Goal: Register for event/course

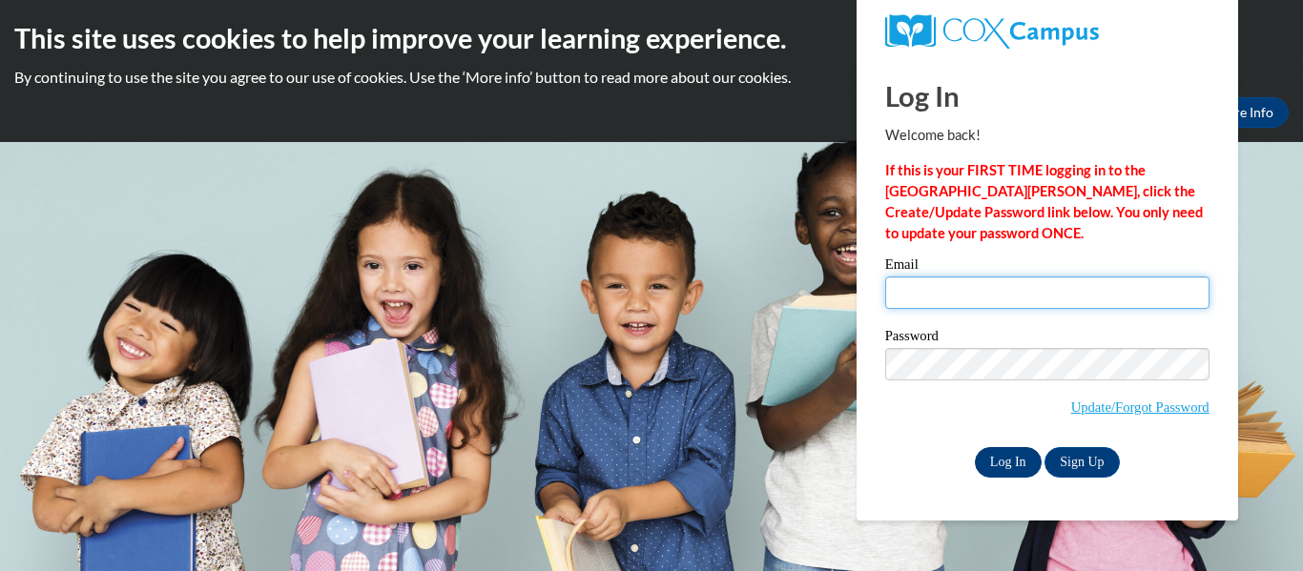
type input "jkindred@tcjackets.net"
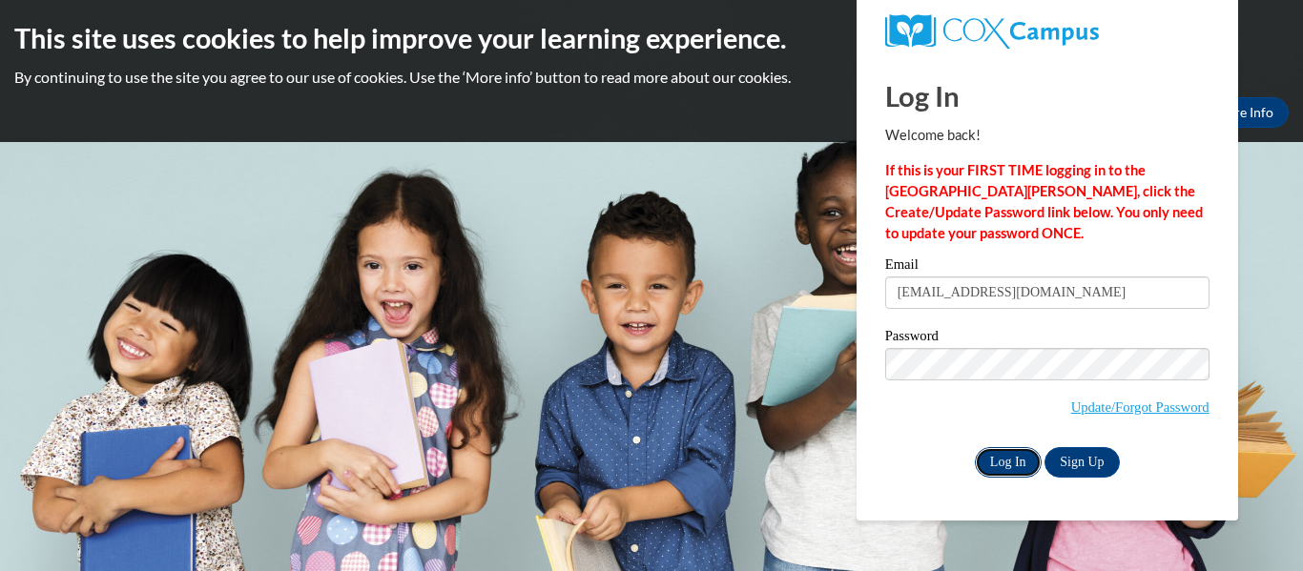
click at [1006, 475] on input "Log In" at bounding box center [1008, 462] width 67 height 31
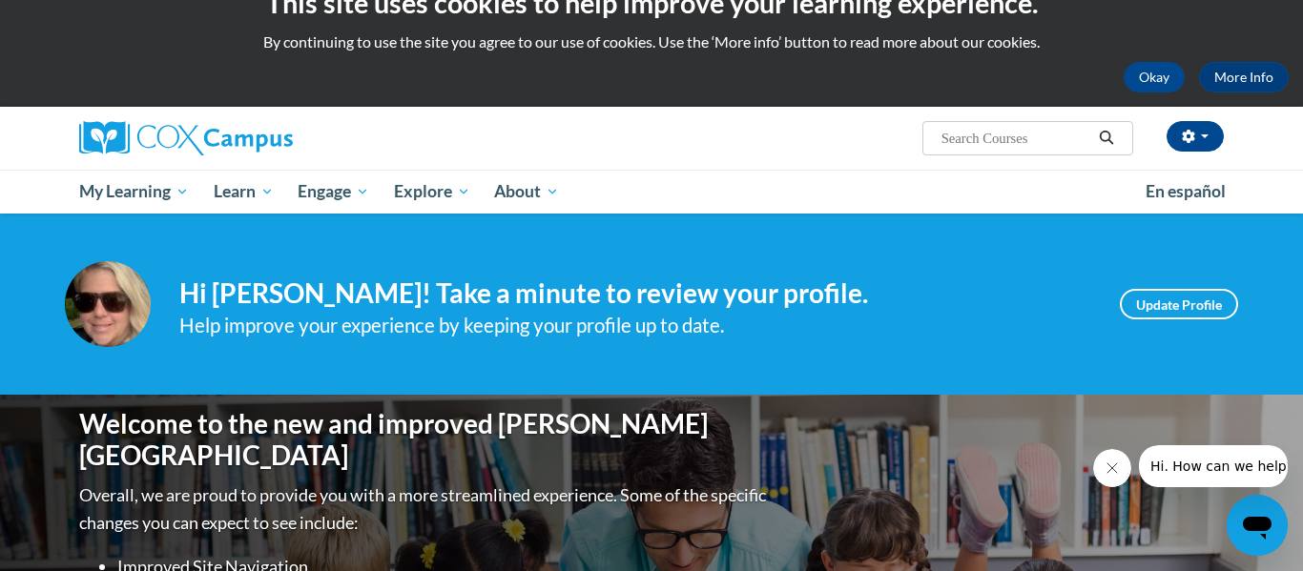
scroll to position [38, 0]
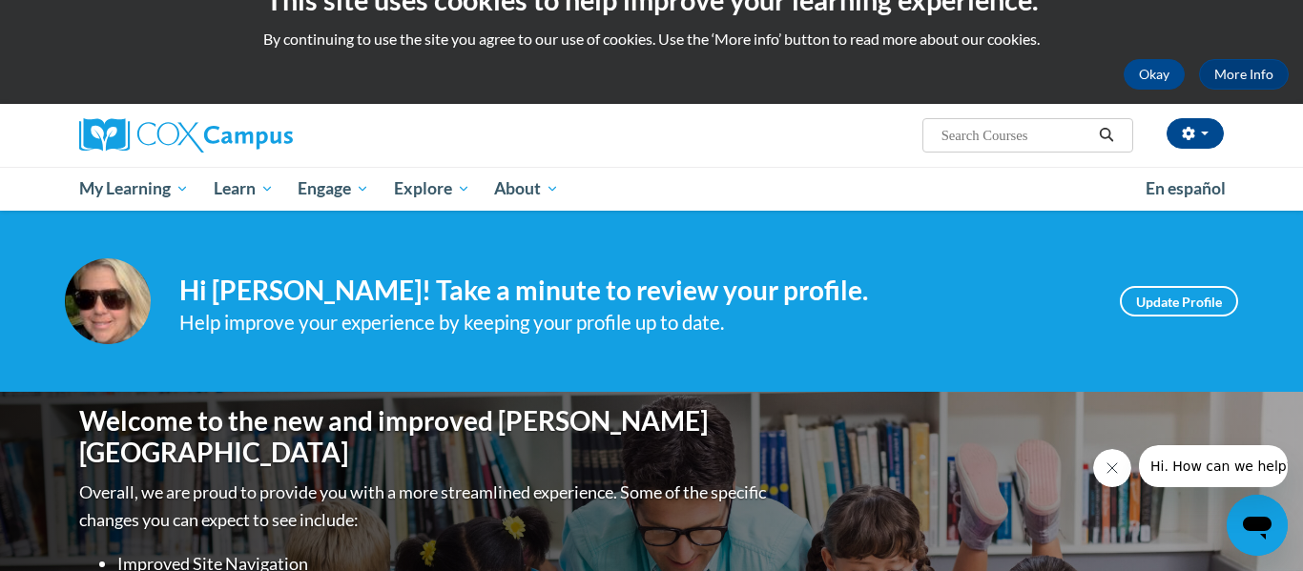
click at [985, 132] on input "Search..." at bounding box center [1016, 135] width 153 height 23
type input "reading fluency"
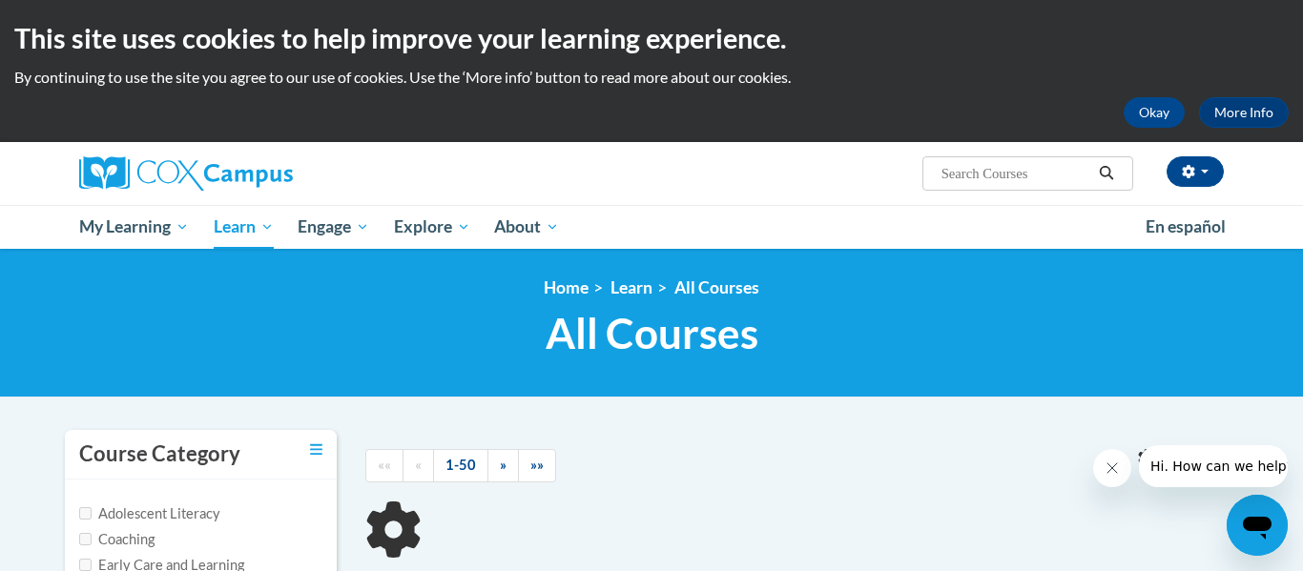
type input "reading fluency"
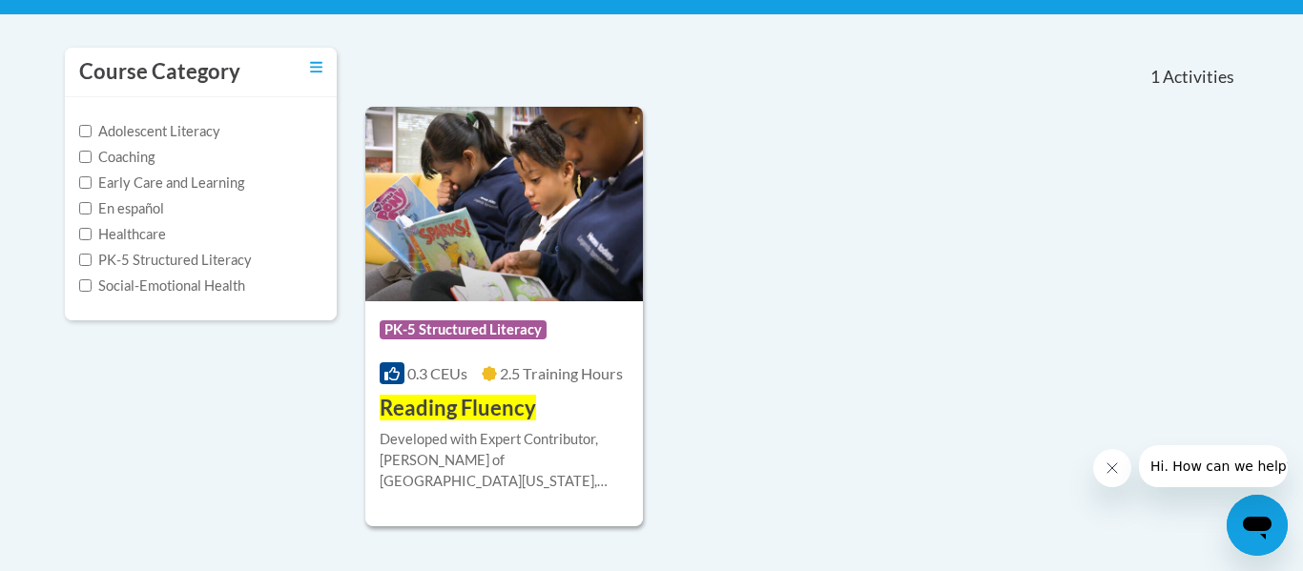
scroll to position [384, 0]
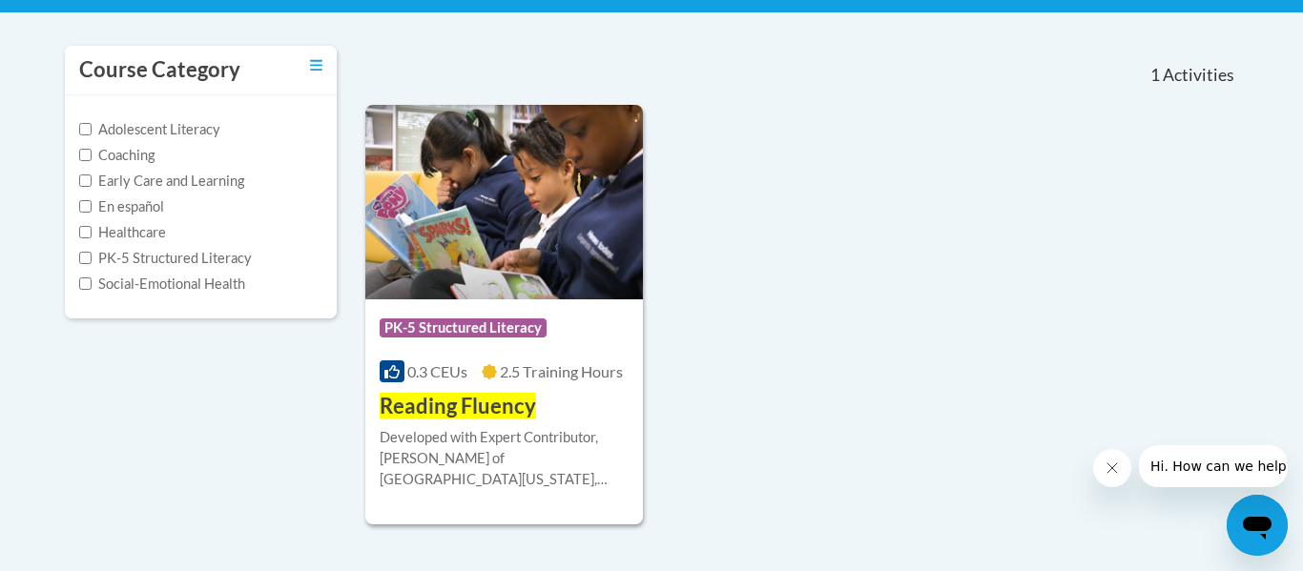
click at [918, 259] on div "Course Category: PK-5 Structured Literacy 0.3 CEUs 2.5 Training Hours COURSE Re…" at bounding box center [801, 315] width 873 height 420
click at [458, 404] on span "Reading Fluency" at bounding box center [458, 406] width 156 height 26
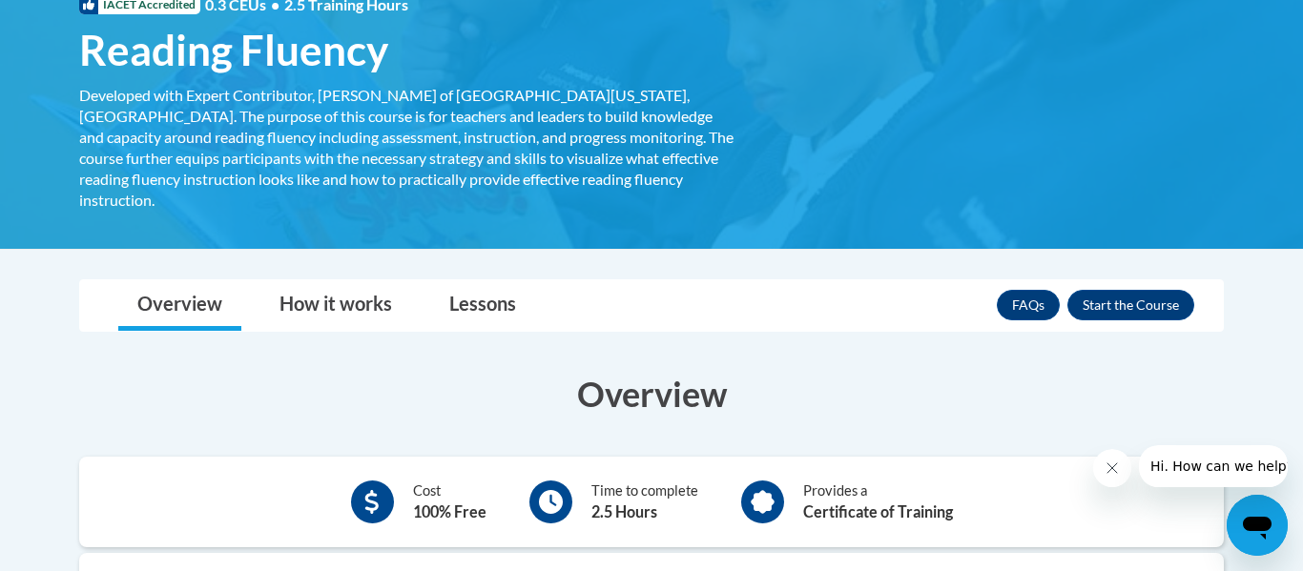
scroll to position [305, 0]
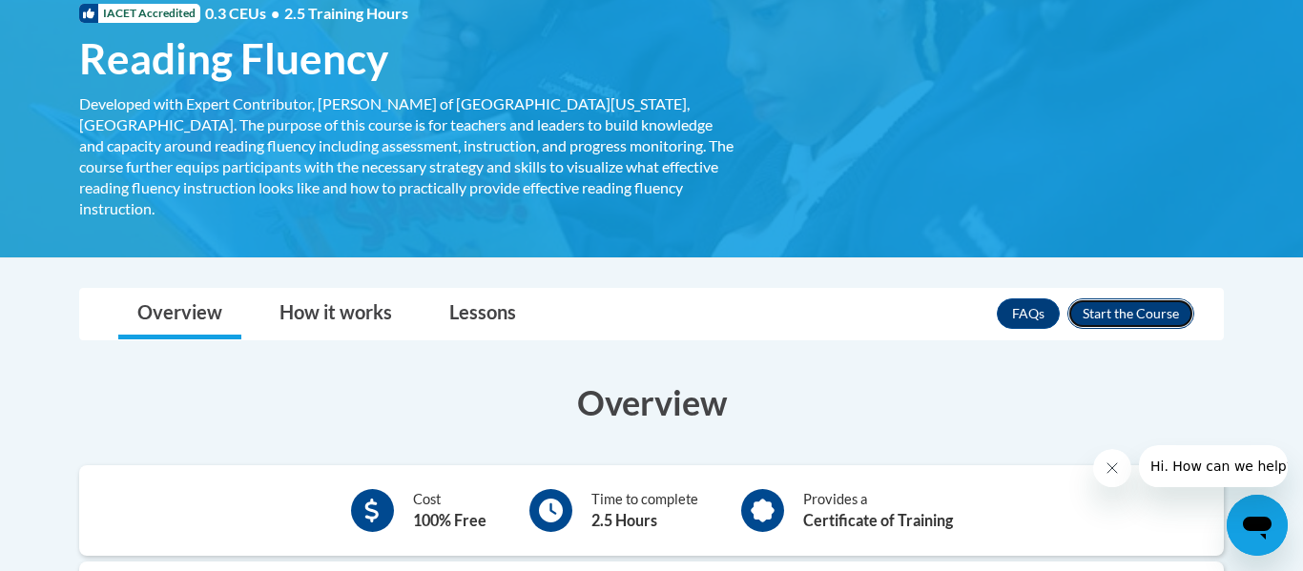
click at [1131, 305] on button "Enroll" at bounding box center [1130, 314] width 127 height 31
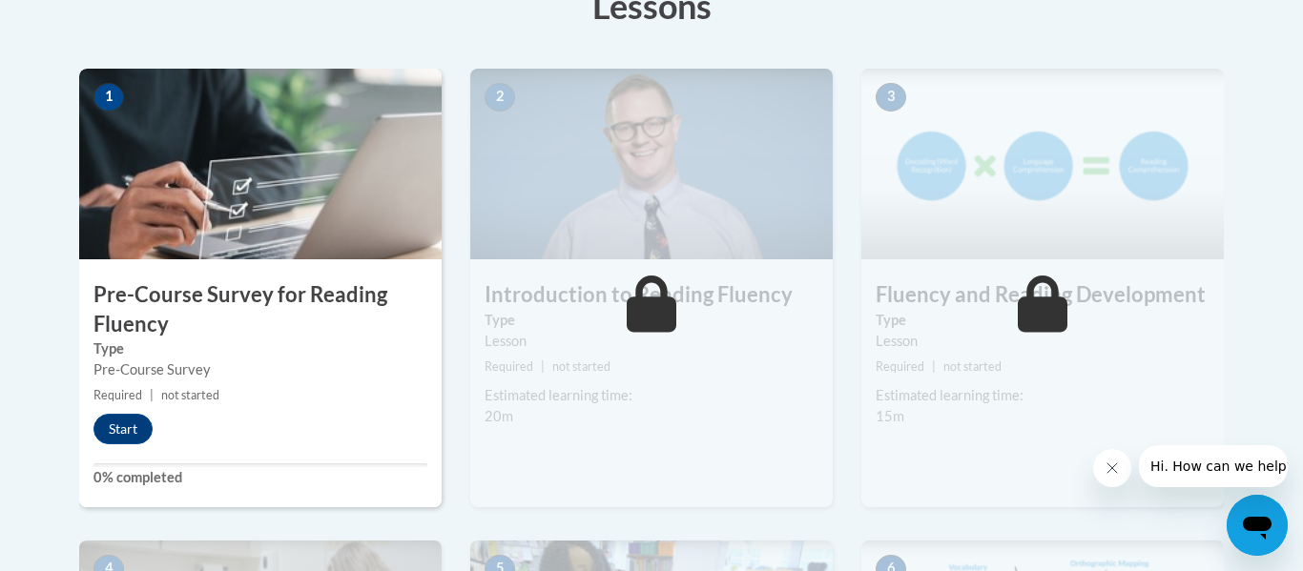
scroll to position [611, 0]
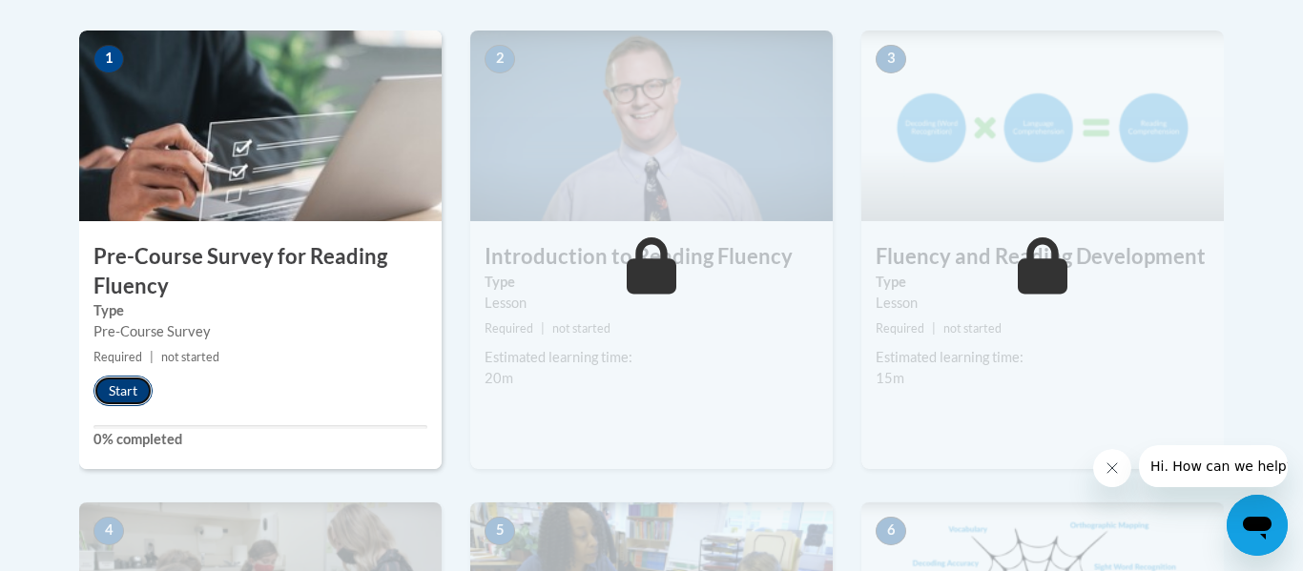
click at [115, 403] on button "Start" at bounding box center [122, 391] width 59 height 31
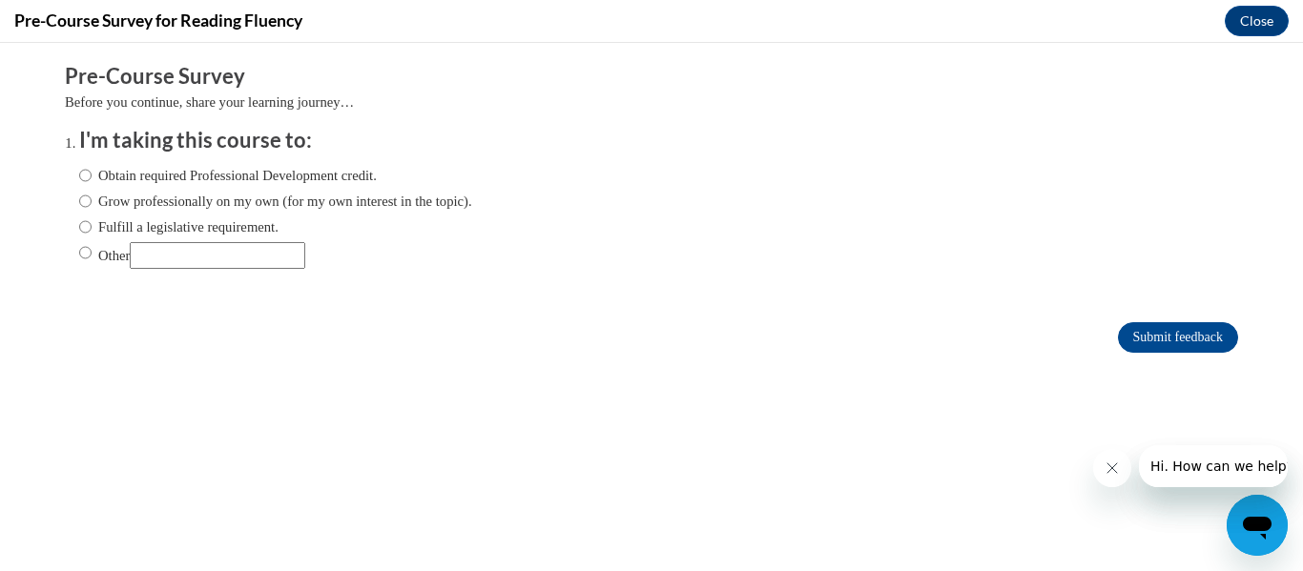
scroll to position [0, 0]
click at [82, 205] on input "Grow professionally on my own (for my own interest in the topic)." at bounding box center [85, 201] width 12 height 21
radio input "true"
click at [1134, 333] on input "Submit feedback" at bounding box center [1178, 337] width 120 height 31
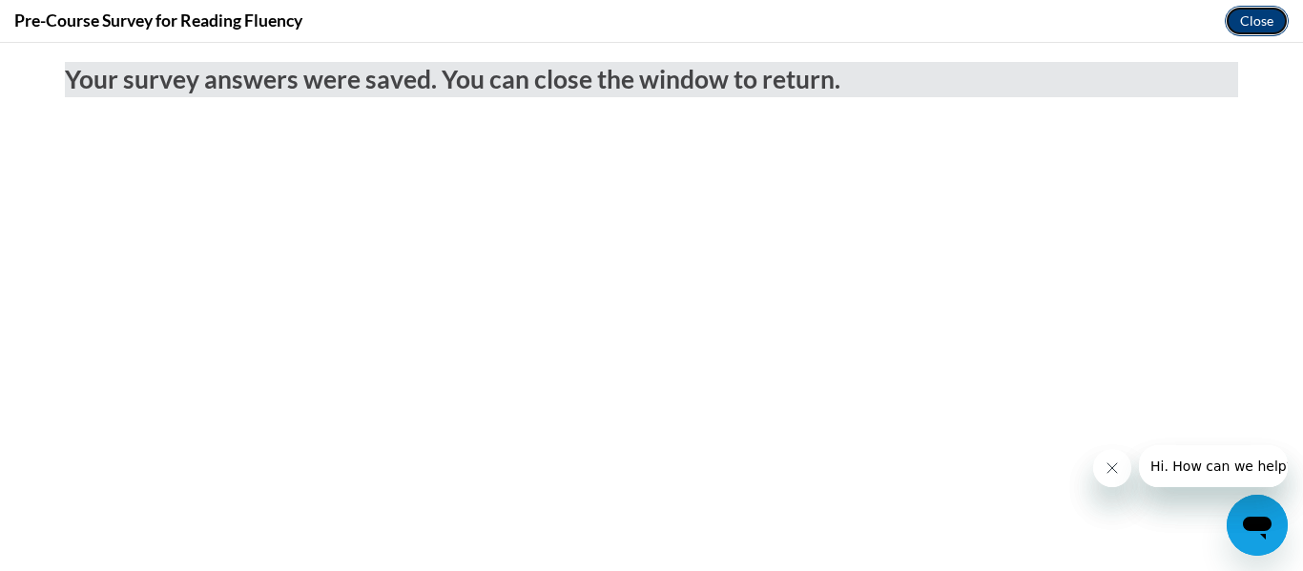
click at [1262, 22] on button "Close" at bounding box center [1257, 21] width 64 height 31
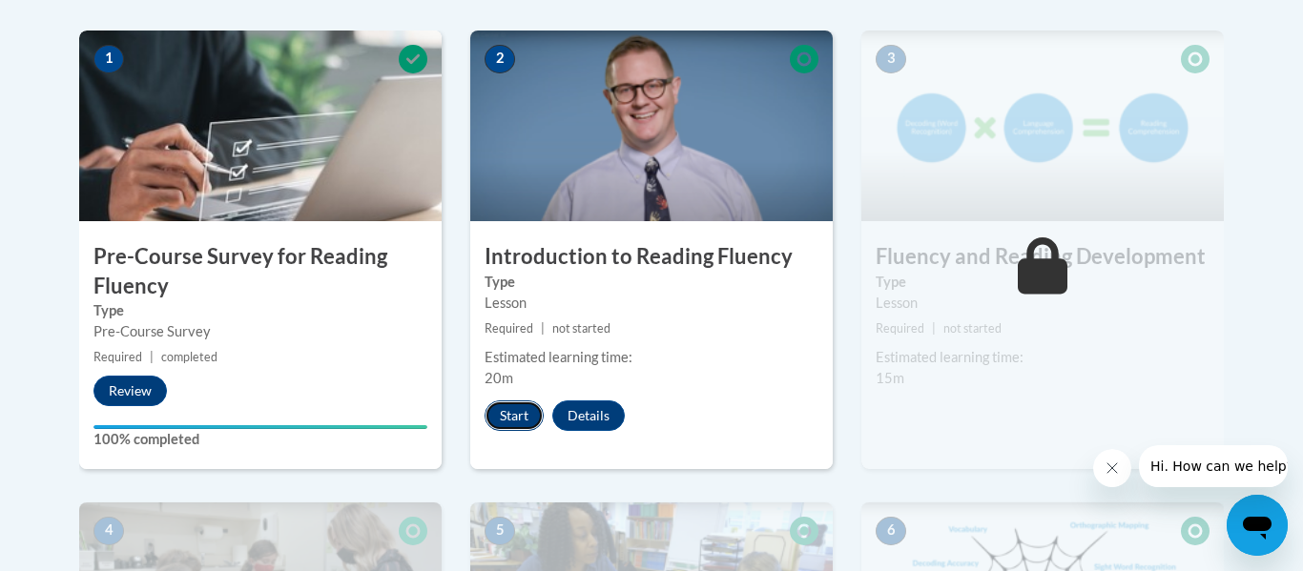
click at [506, 413] on button "Start" at bounding box center [514, 416] width 59 height 31
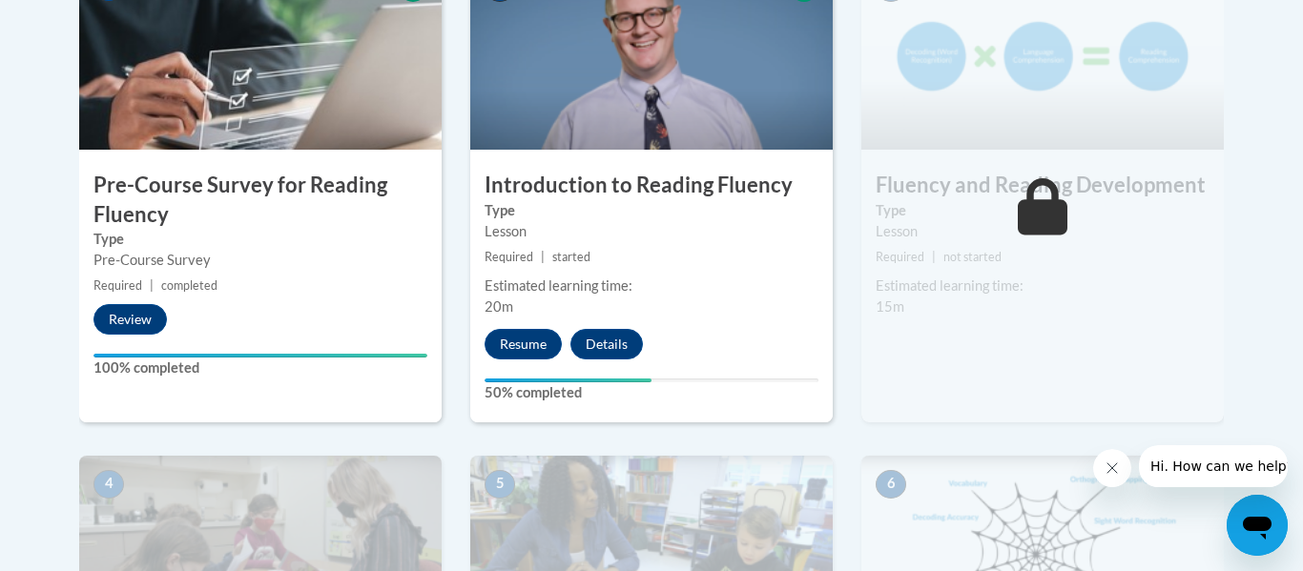
scroll to position [690, 0]
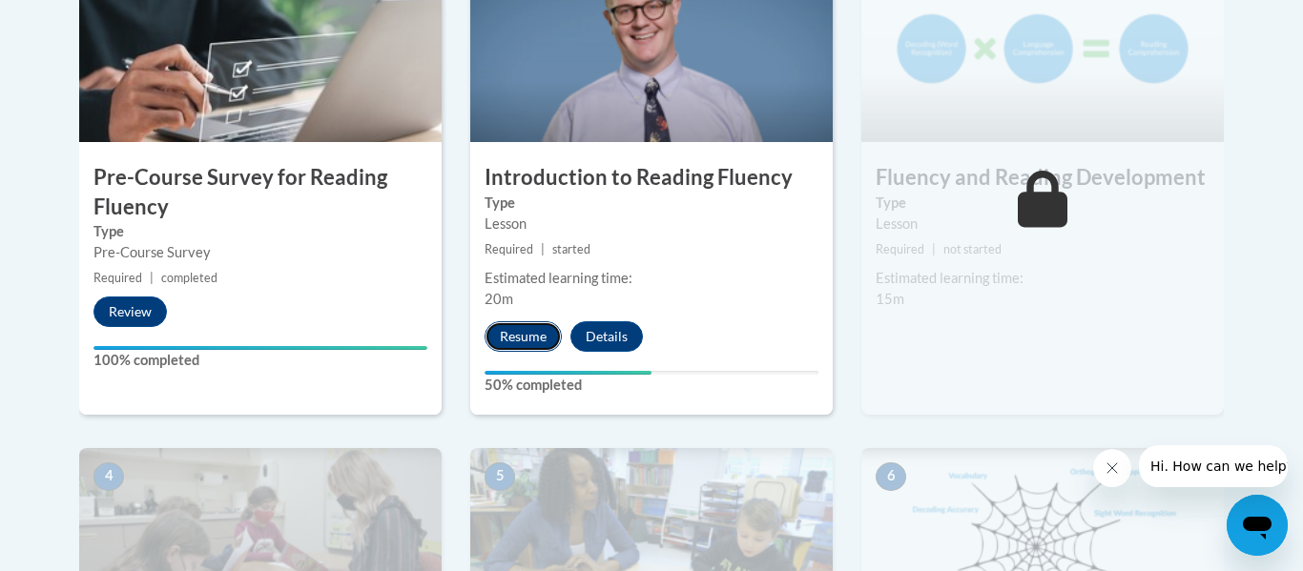
click at [513, 342] on button "Resume" at bounding box center [523, 336] width 77 height 31
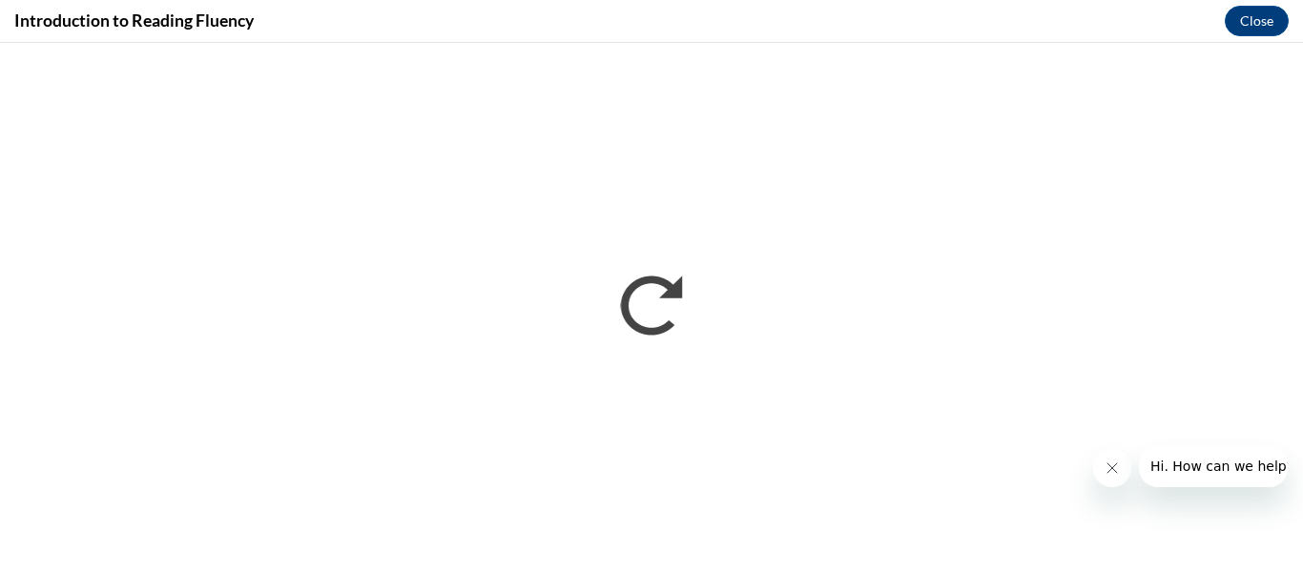
scroll to position [0, 0]
click at [1266, 18] on button "Close" at bounding box center [1257, 21] width 64 height 31
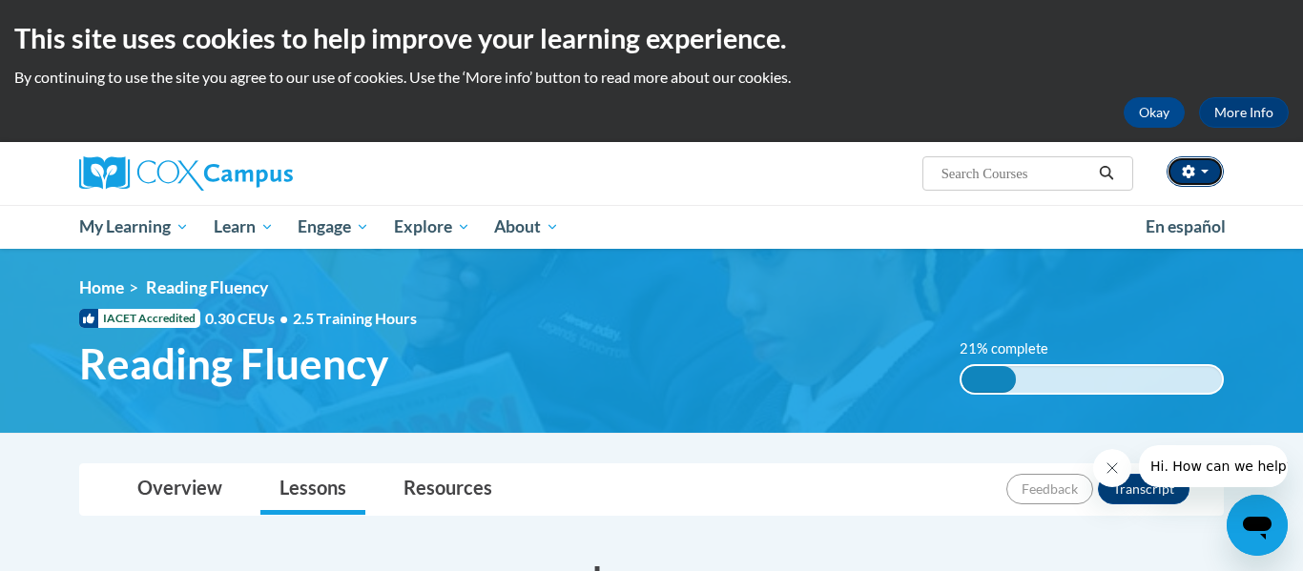
click at [1199, 178] on button "button" at bounding box center [1195, 171] width 57 height 31
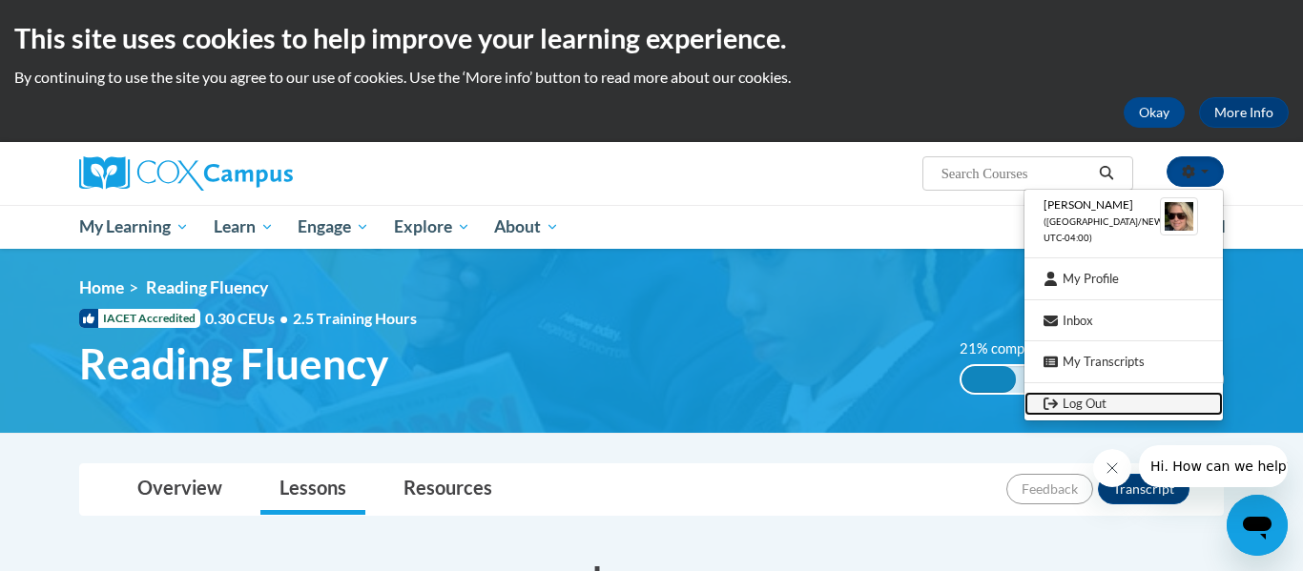
click at [1078, 396] on link "Log Out" at bounding box center [1124, 404] width 198 height 24
